Goal: Find specific page/section: Find specific page/section

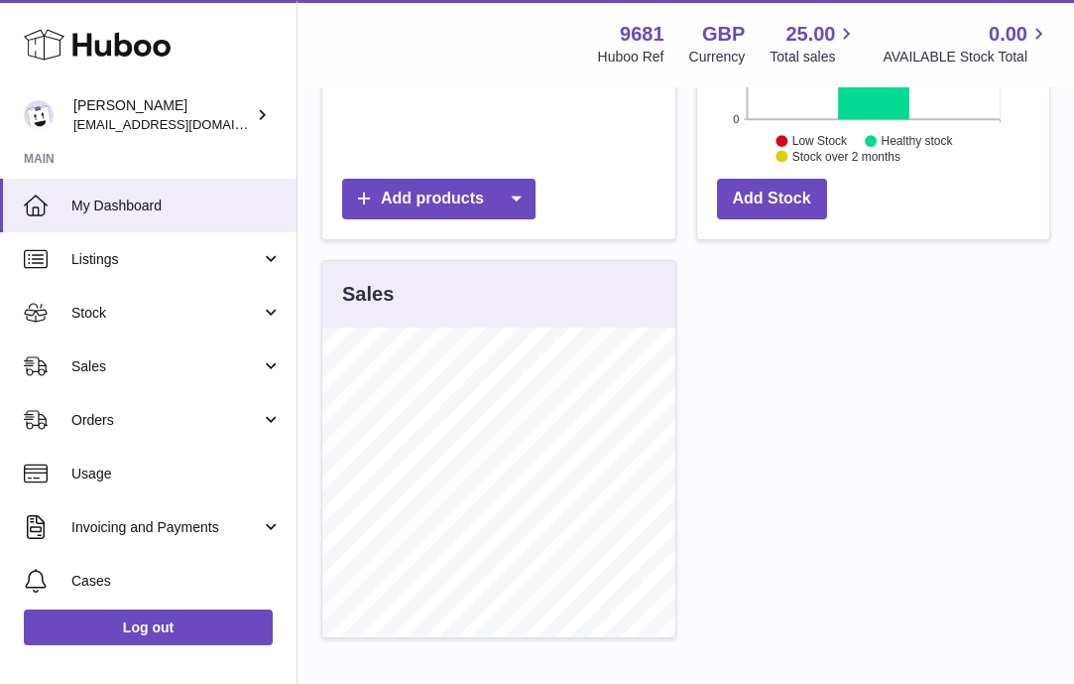
scroll to position [509, 0]
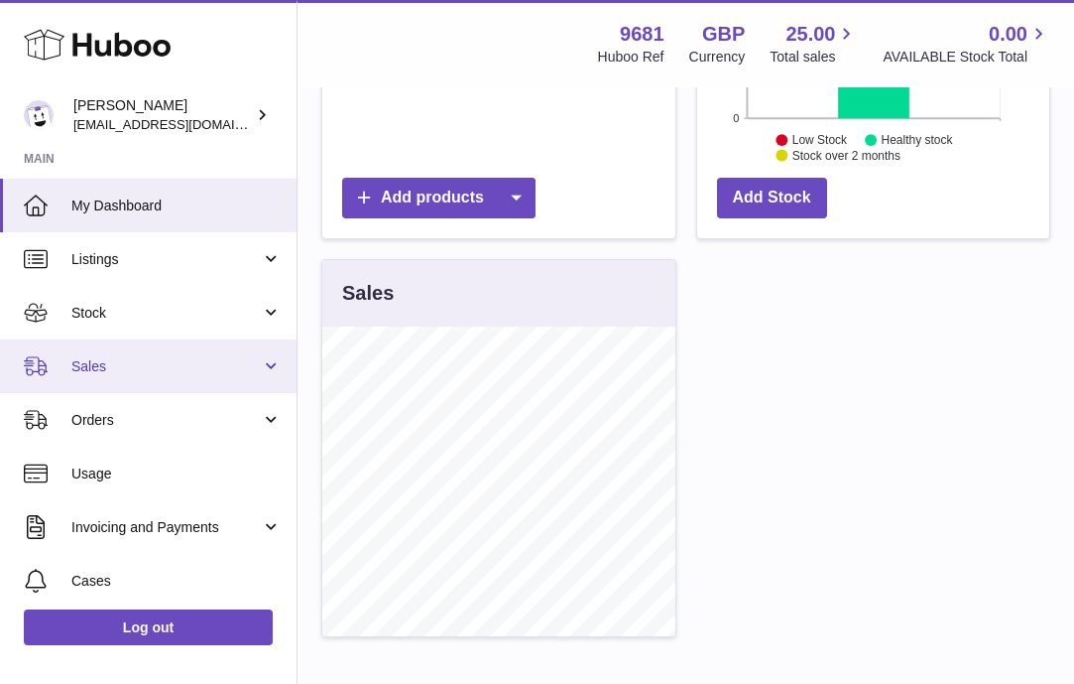
click at [279, 360] on link "Sales" at bounding box center [148, 366] width 297 height 54
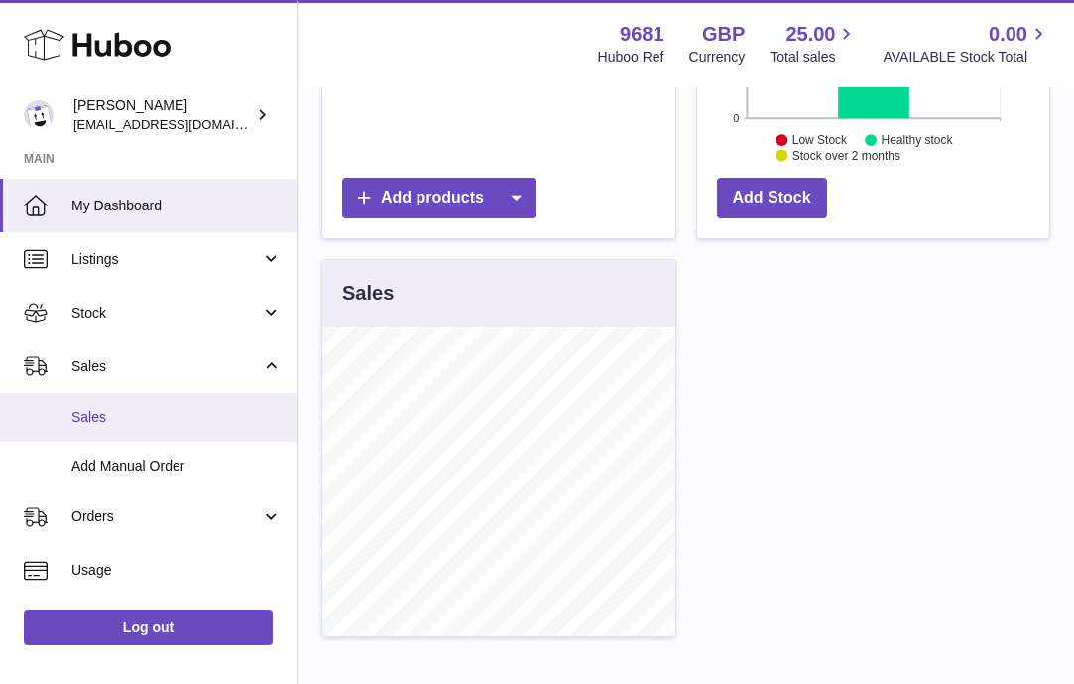
click at [84, 429] on link "Sales" at bounding box center [148, 417] width 297 height 49
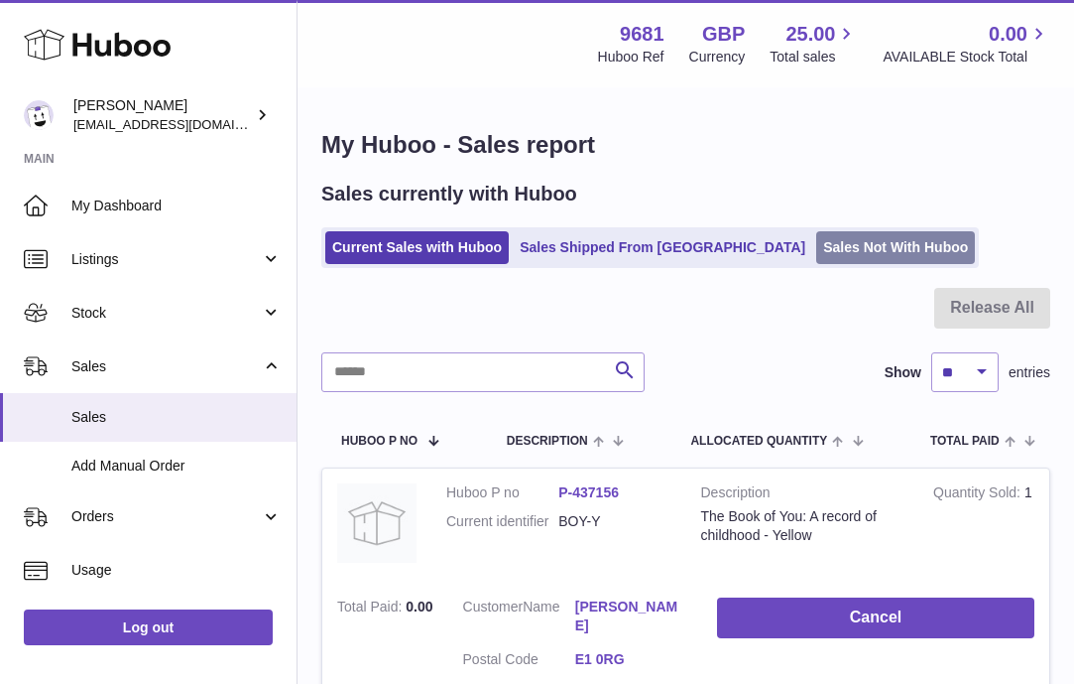
click at [816, 250] on link "Sales Not With Huboo" at bounding box center [895, 247] width 159 height 33
